Goal: Task Accomplishment & Management: Manage account settings

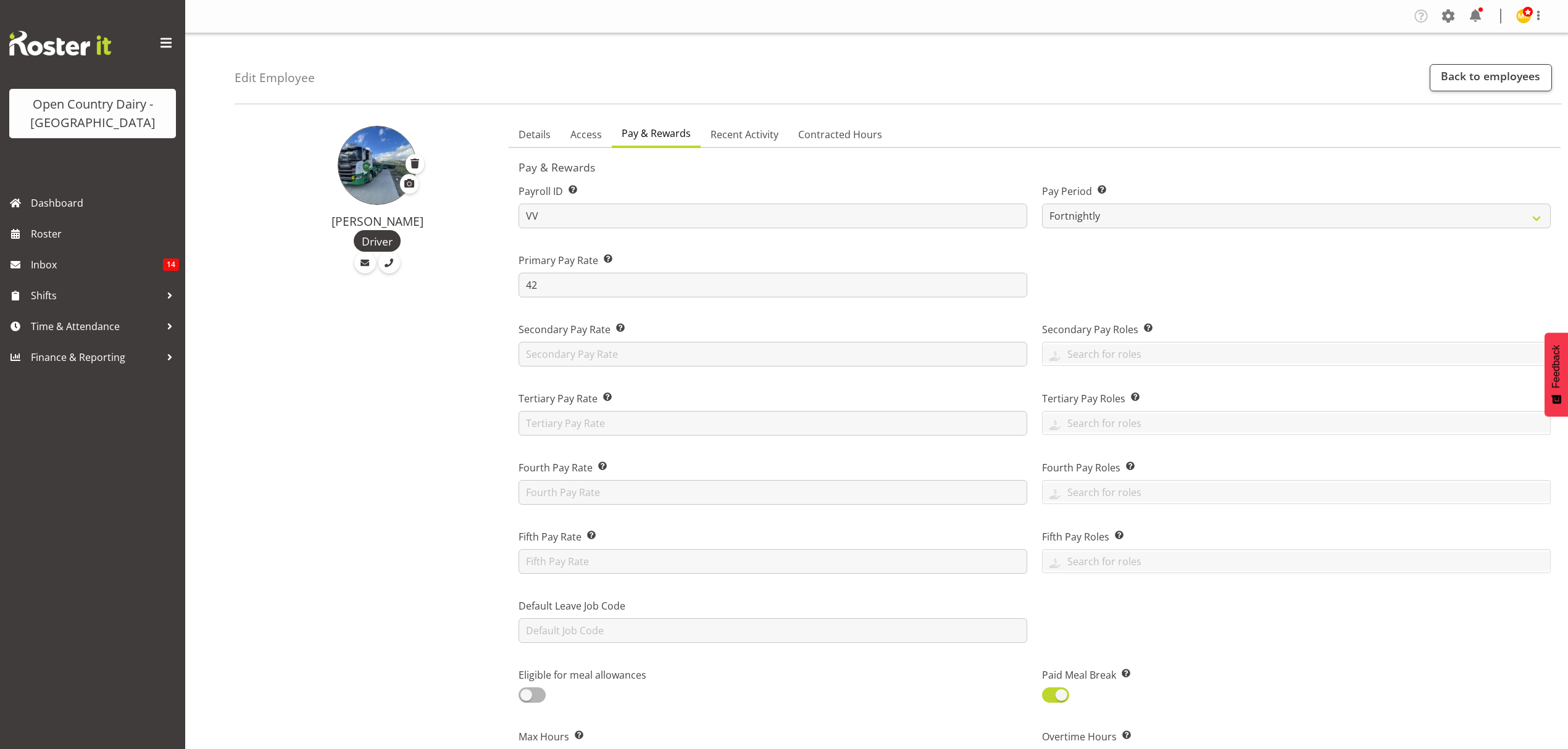
select select "manual"
select select "fixed"
select select "roster_fixed"
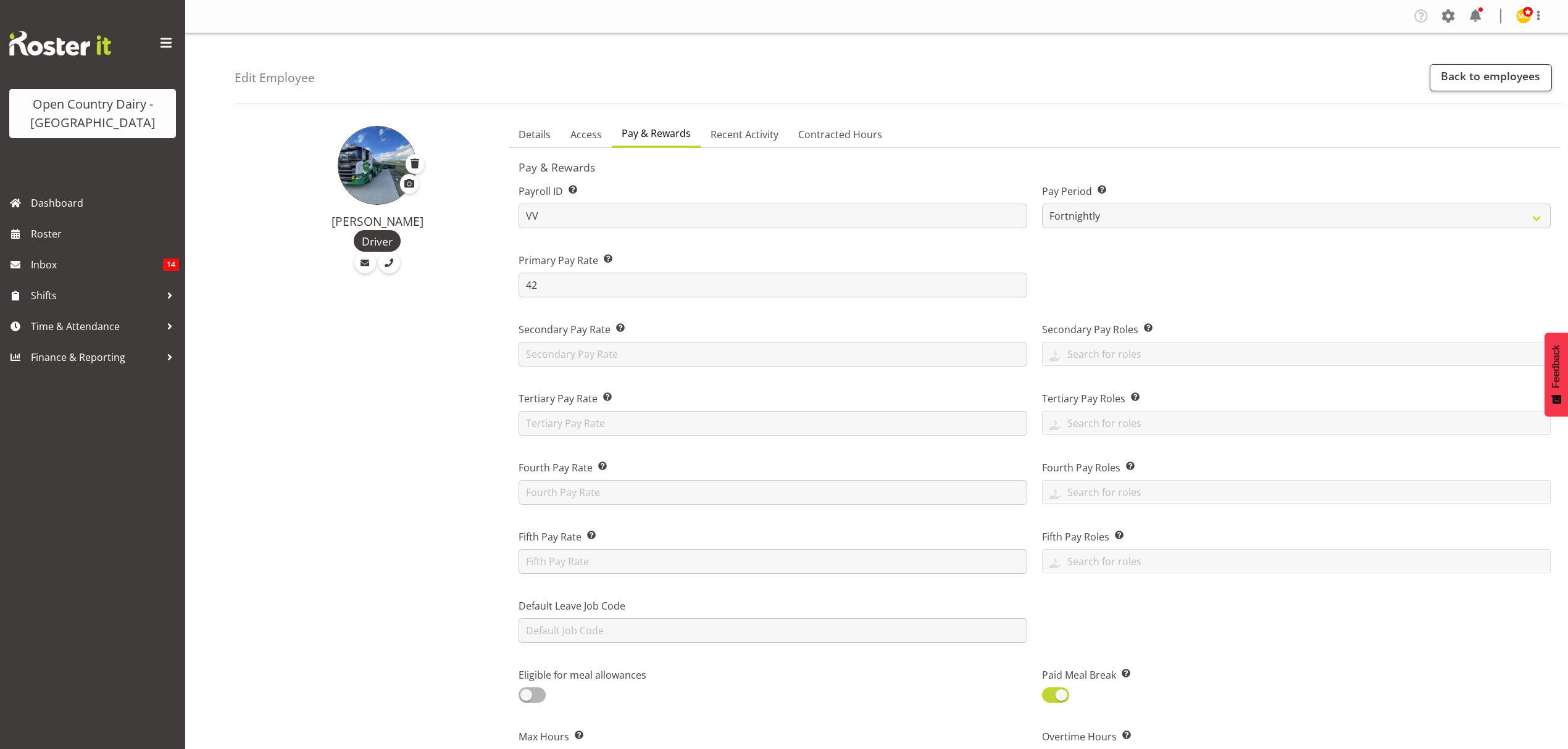
select select "day"
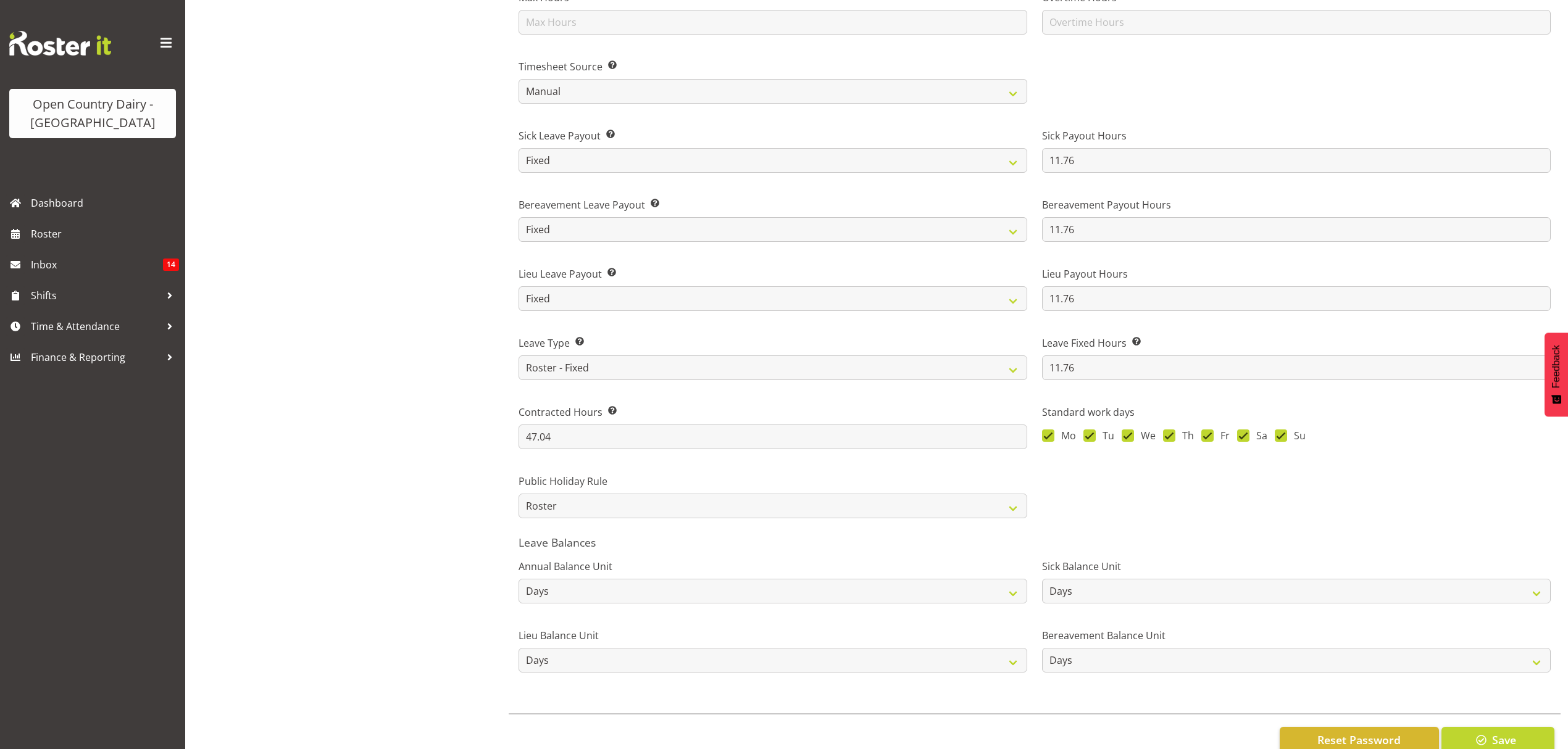
scroll to position [741, 0]
click at [611, 411] on span at bounding box center [612, 410] width 10 height 10
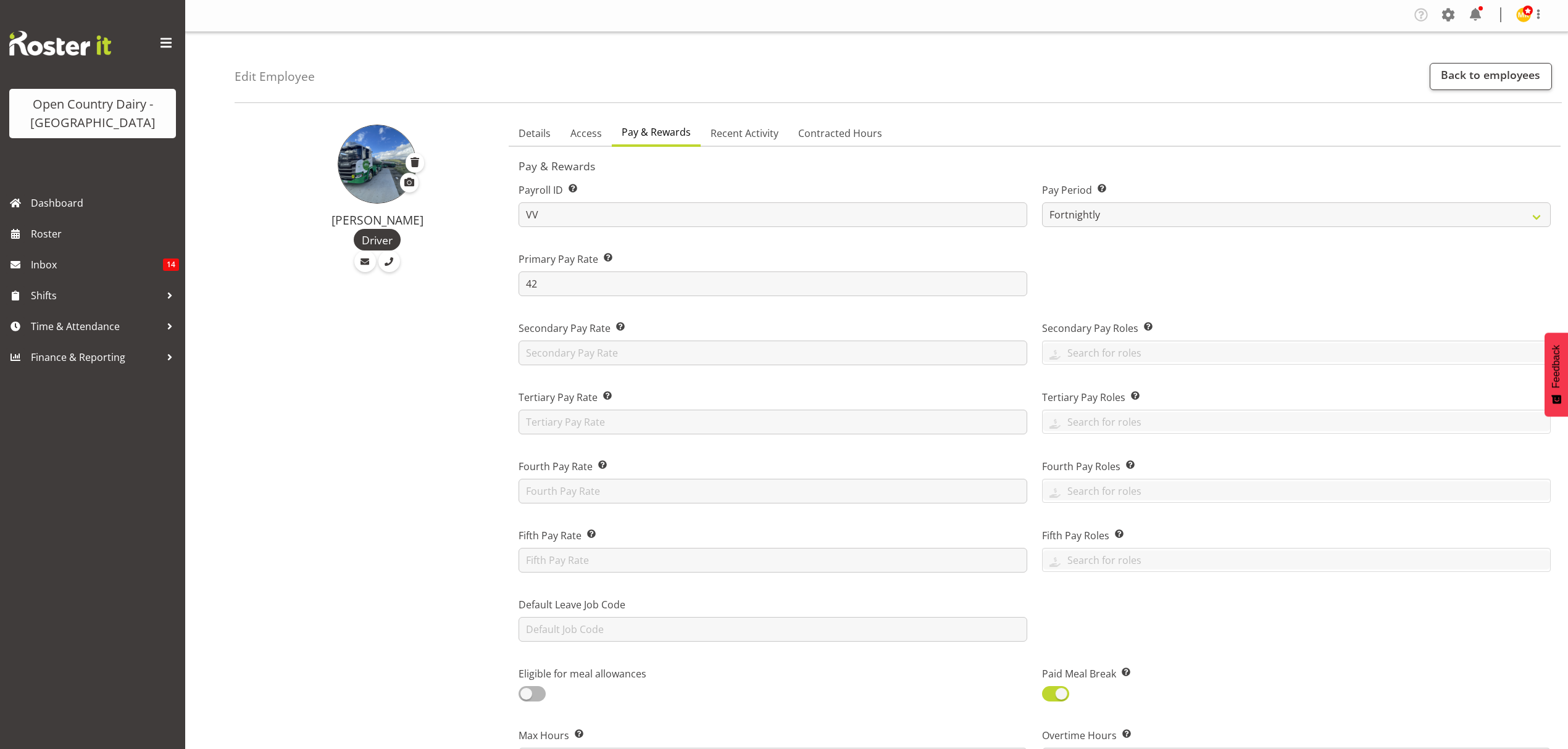
scroll to position [0, 0]
click at [578, 137] on span "Access" at bounding box center [586, 134] width 31 height 15
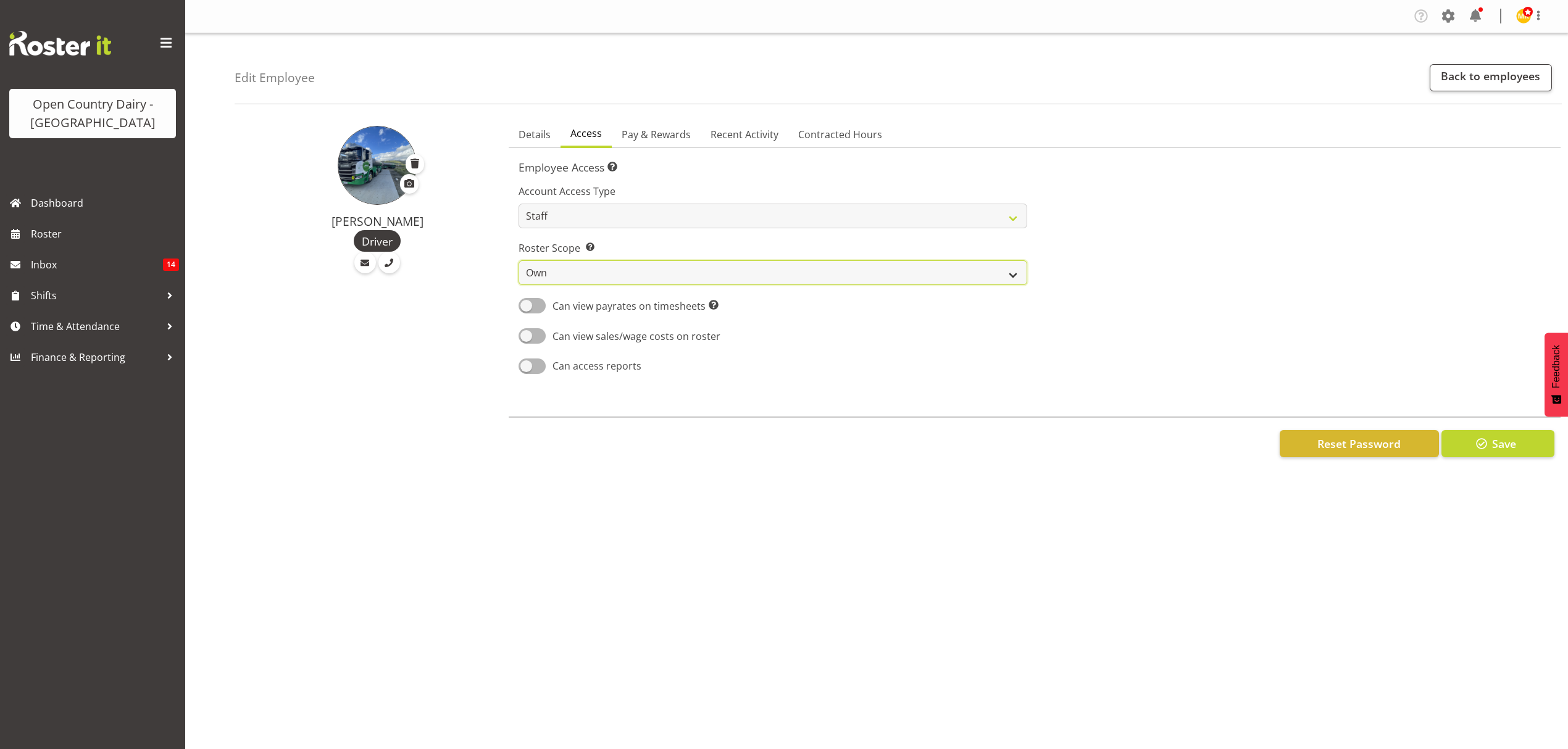
click at [653, 278] on select "Own Department Company" at bounding box center [772, 272] width 509 height 25
click at [654, 222] on select "Admin Manager Staff" at bounding box center [772, 216] width 509 height 25
click at [654, 144] on link "Pay & Rewards" at bounding box center [657, 135] width 89 height 26
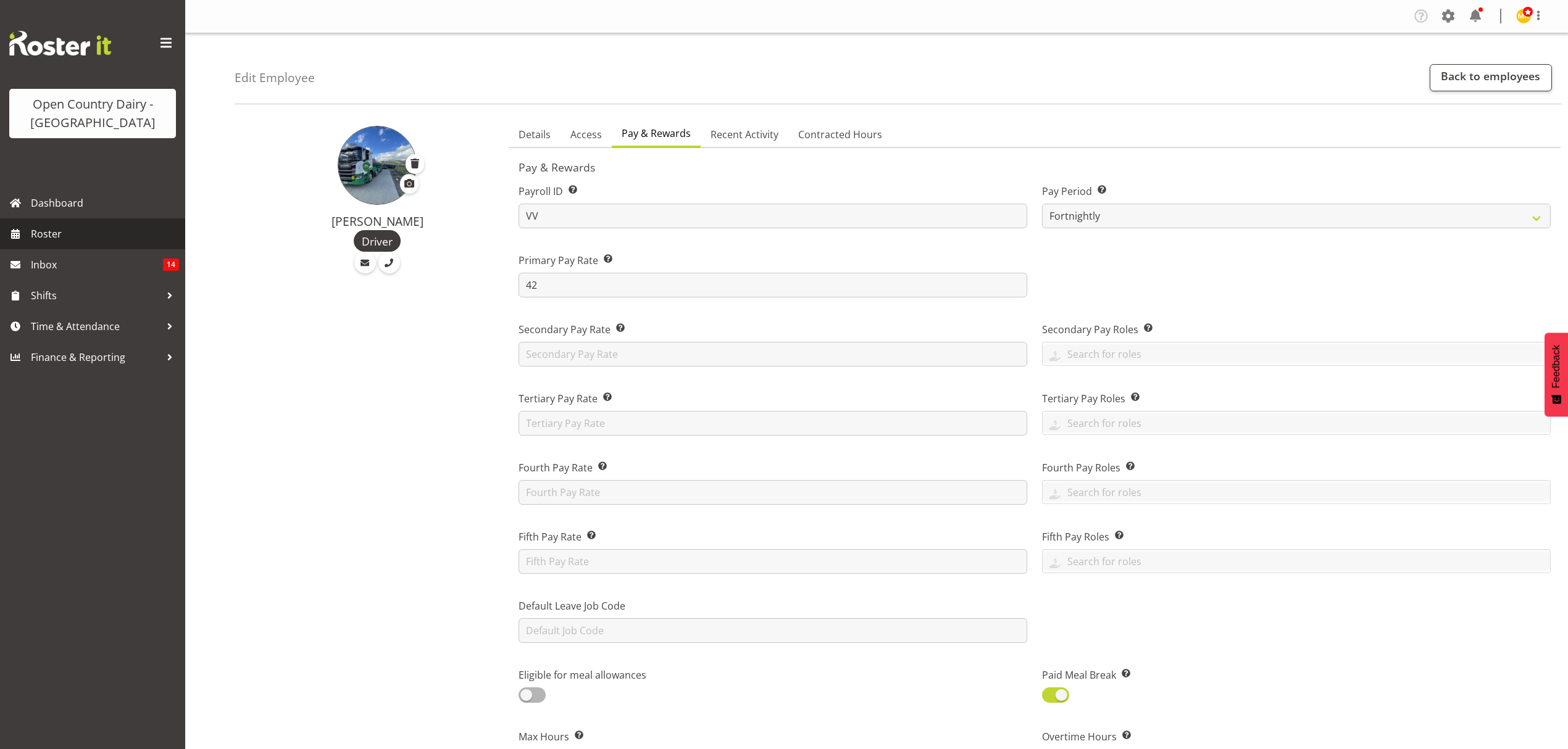
click at [82, 242] on span "Roster" at bounding box center [104, 234] width 148 height 18
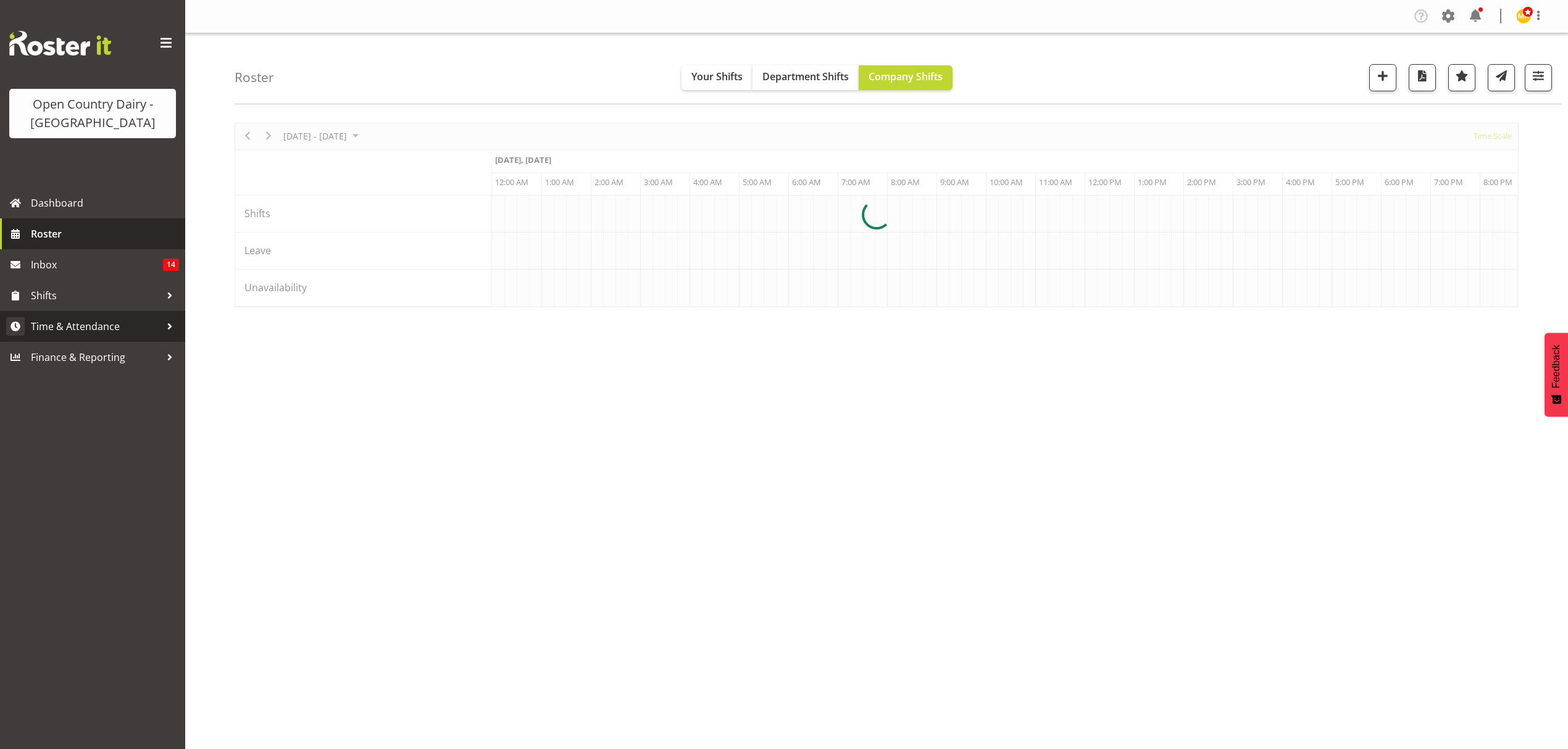
scroll to position [0, 1186]
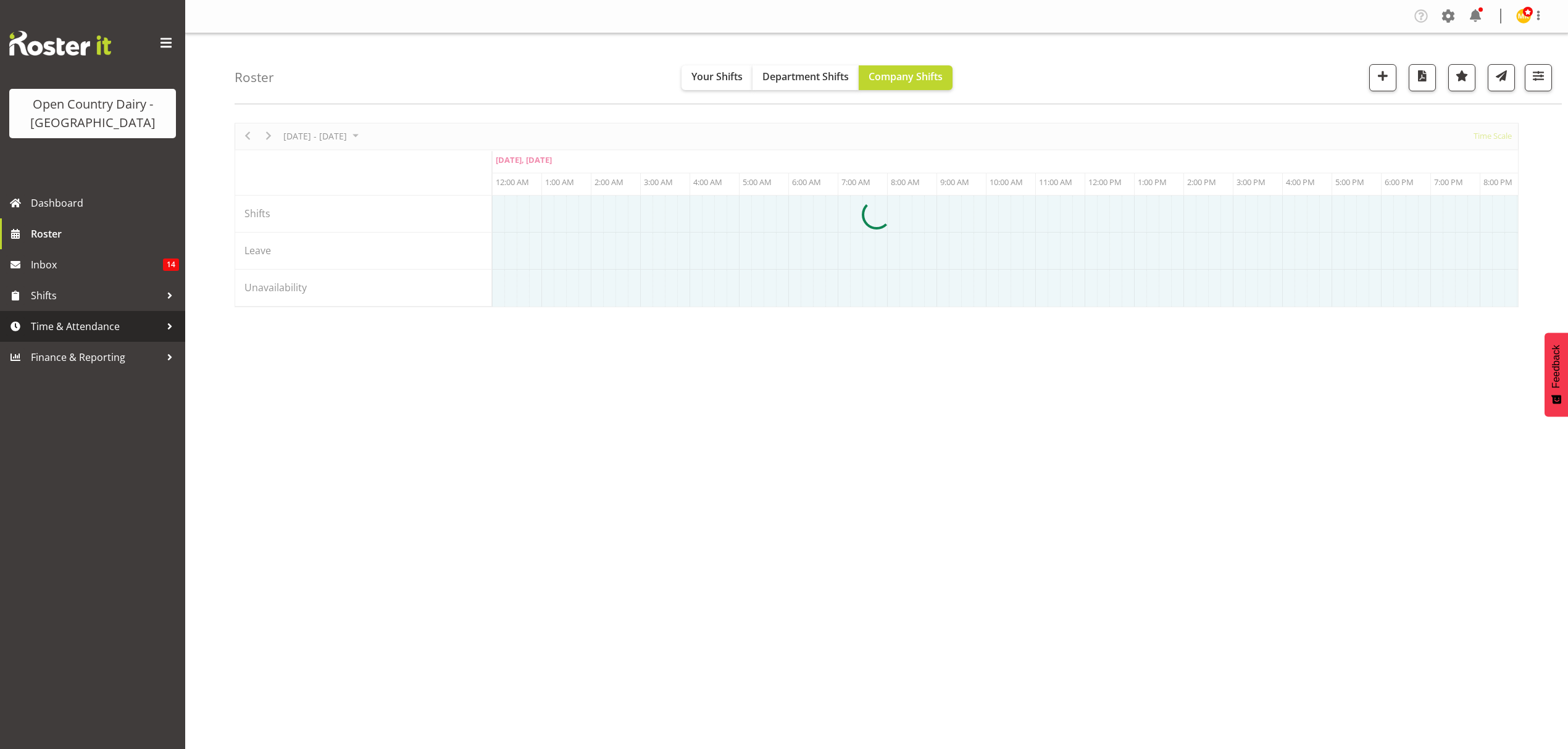
click at [92, 328] on span "Time & Attendance" at bounding box center [95, 326] width 130 height 18
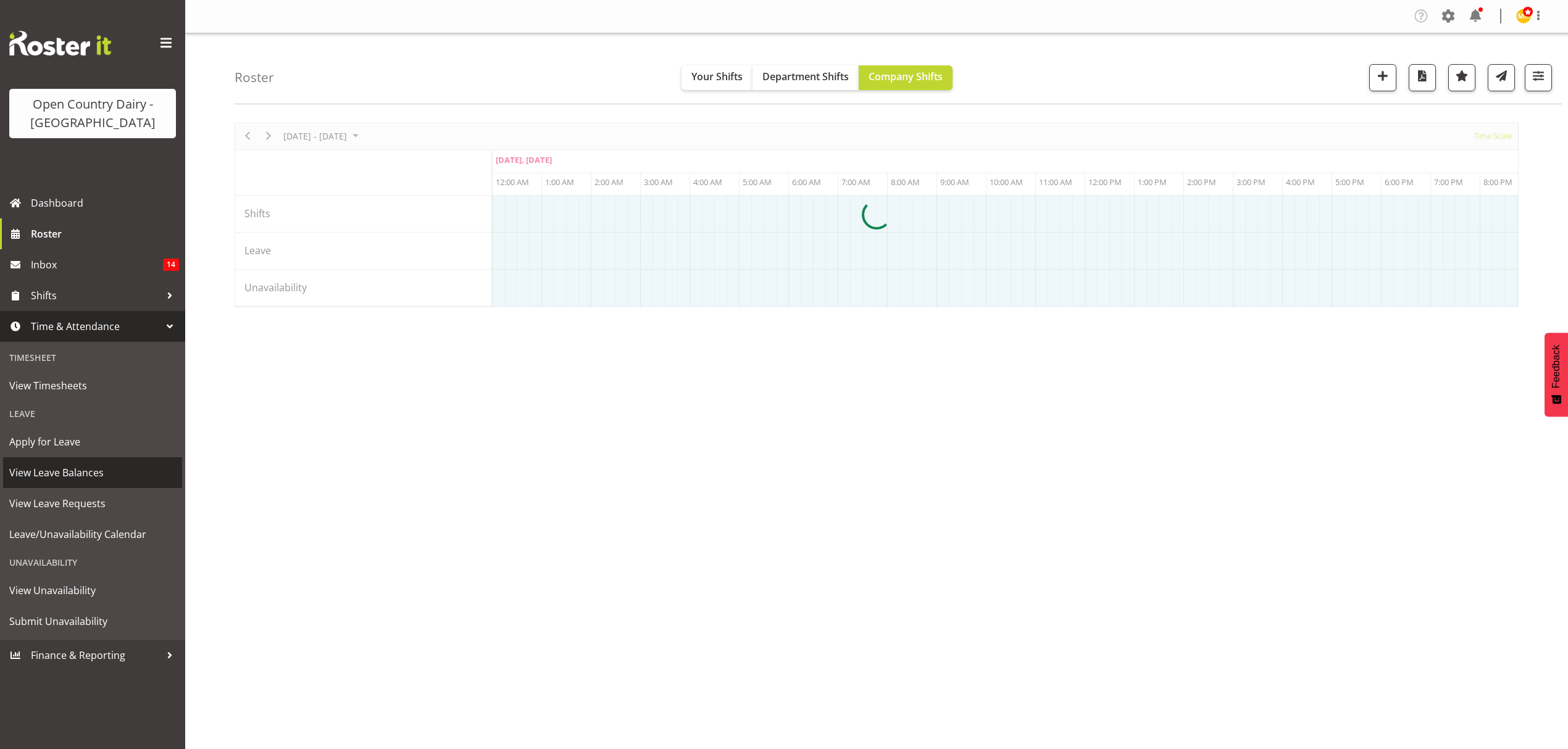
click at [90, 465] on span "View Leave Balances" at bounding box center [92, 473] width 167 height 18
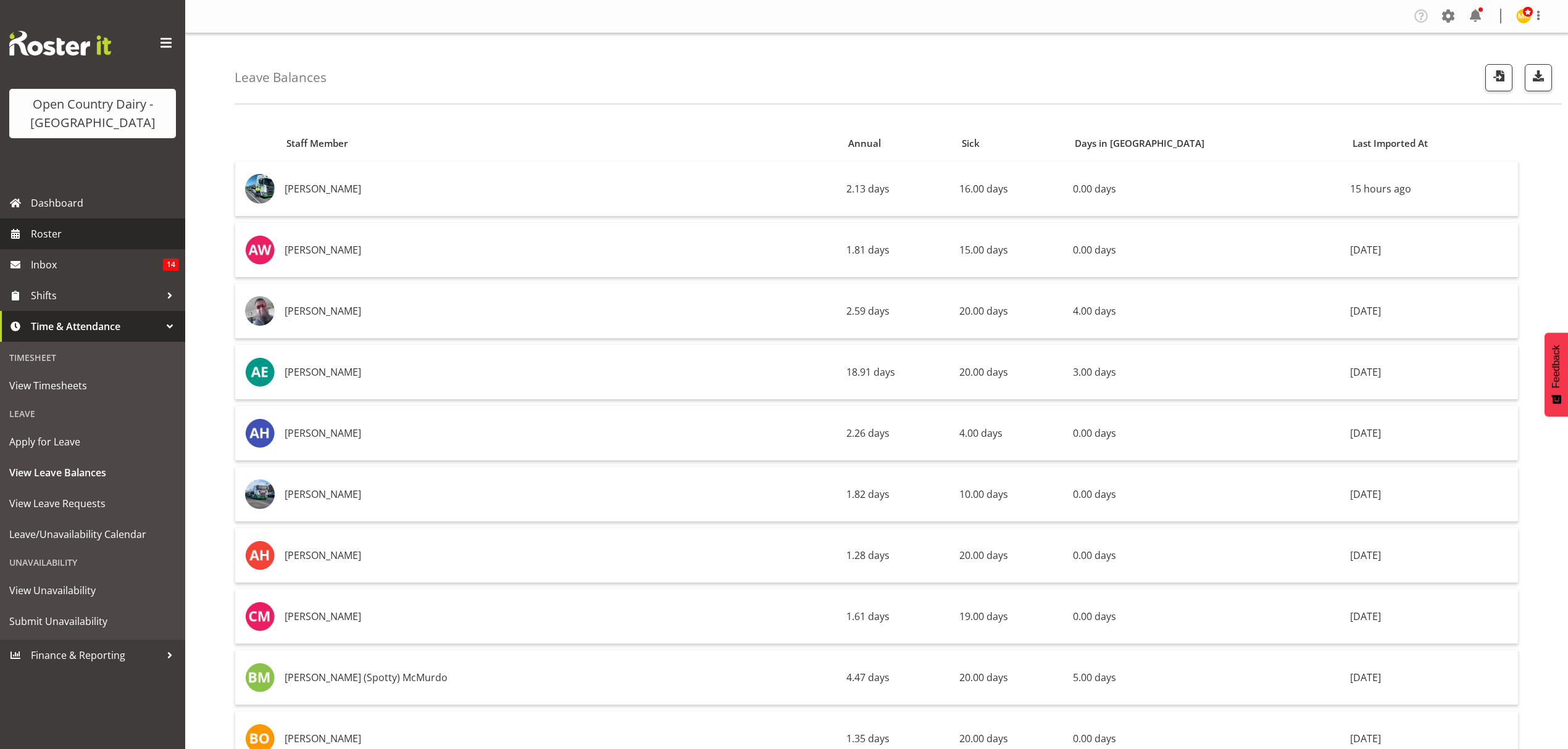
click at [49, 245] on link "Roster" at bounding box center [92, 234] width 185 height 31
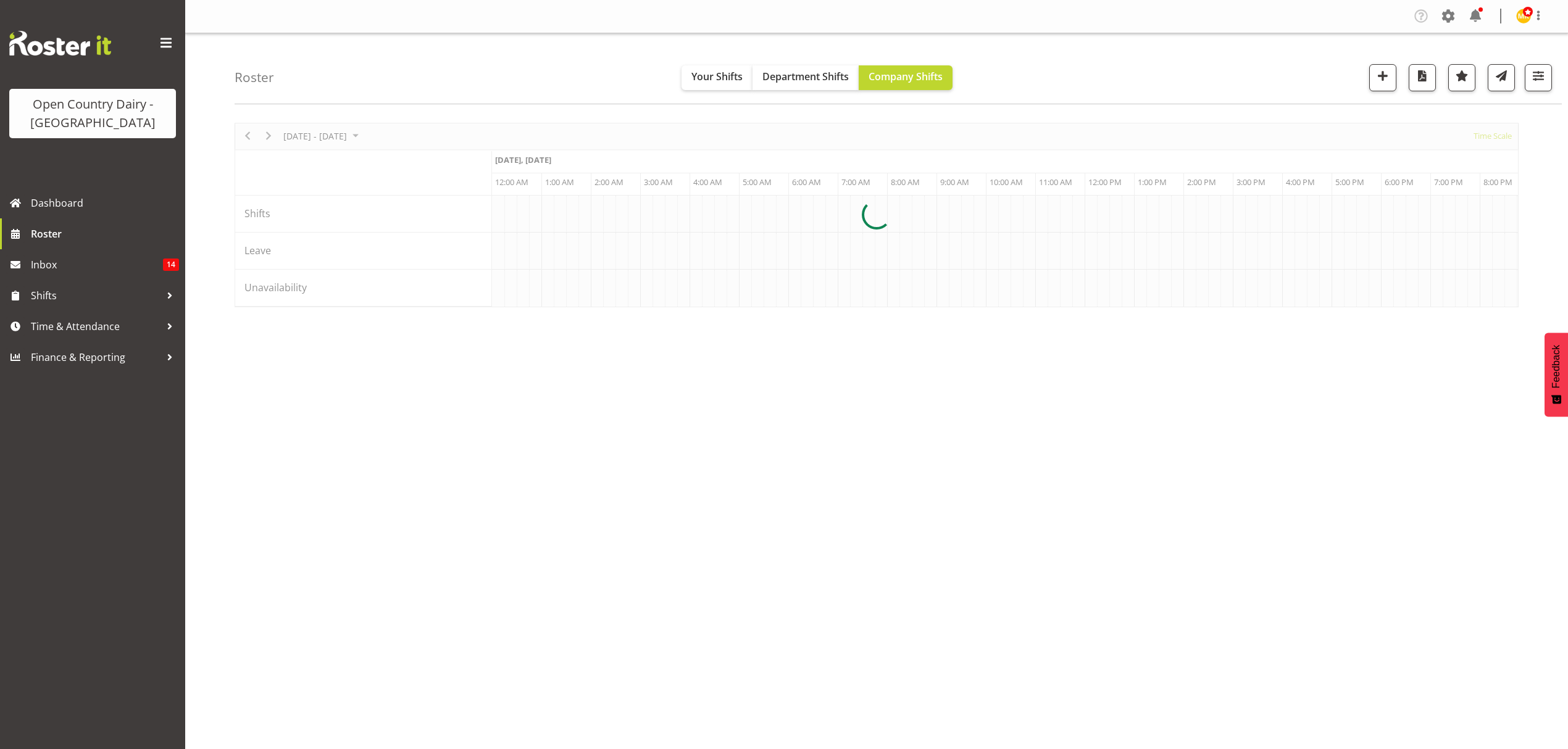
scroll to position [0, 1186]
